Goal: Task Accomplishment & Management: Manage account settings

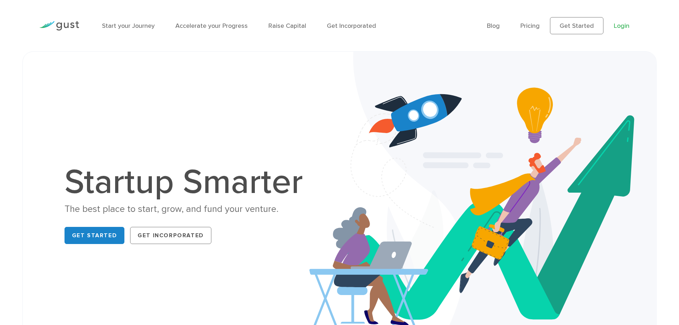
click at [621, 24] on link "Login" at bounding box center [622, 25] width 16 height 7
click at [622, 26] on link "Login" at bounding box center [622, 25] width 16 height 7
